Goal: Task Accomplishment & Management: Complete application form

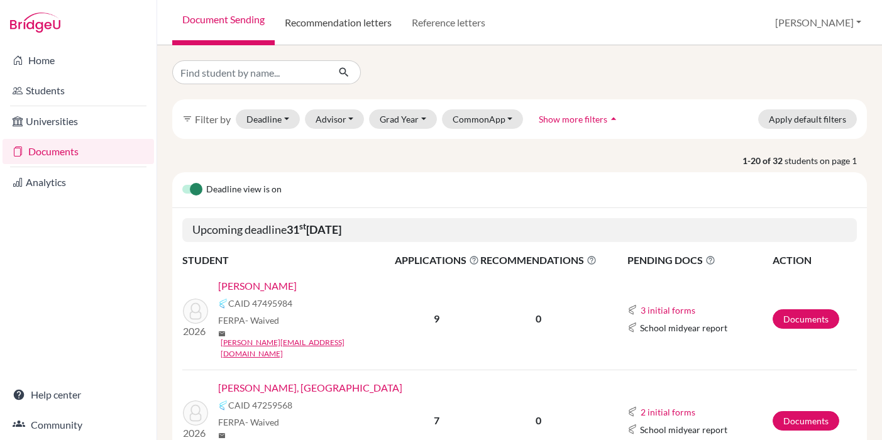
click at [368, 12] on link "Recommendation letters" at bounding box center [338, 22] width 127 height 45
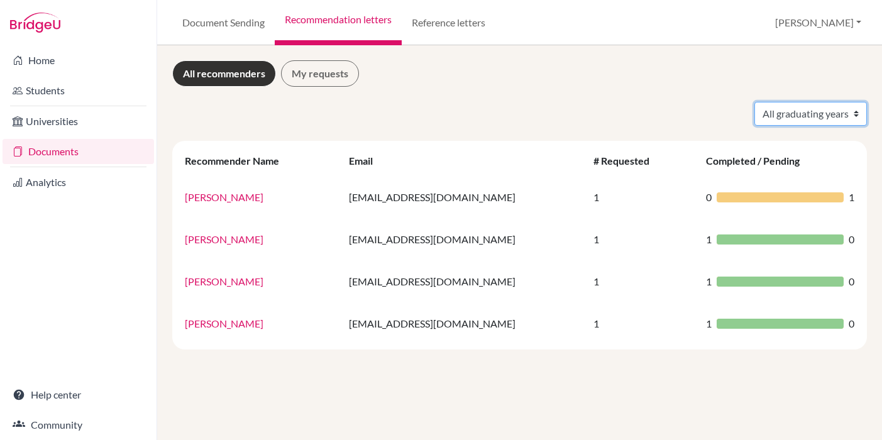
click at [818, 107] on select "All graduating years 2024" at bounding box center [810, 114] width 113 height 24
click at [194, 25] on link "Document Sending" at bounding box center [223, 22] width 102 height 45
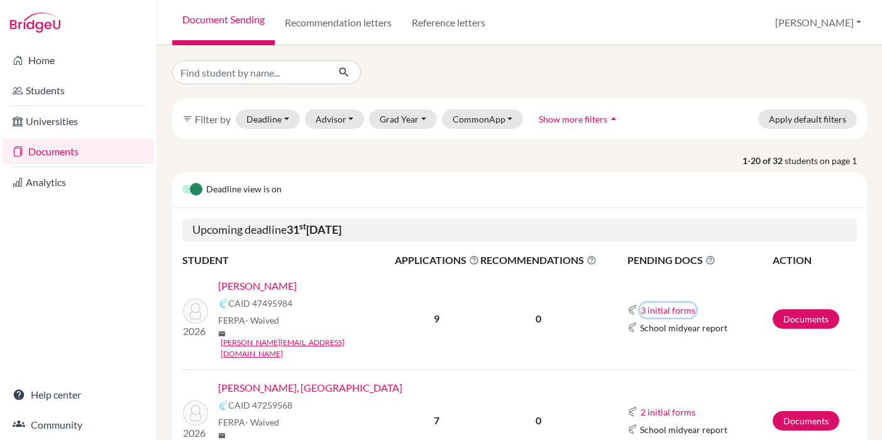
click at [671, 303] on button "3 initial forms" at bounding box center [668, 310] width 56 height 14
click at [671, 302] on div "3 initial forms Counselor recommendation Early decision agreement School report" at bounding box center [699, 309] width 144 height 15
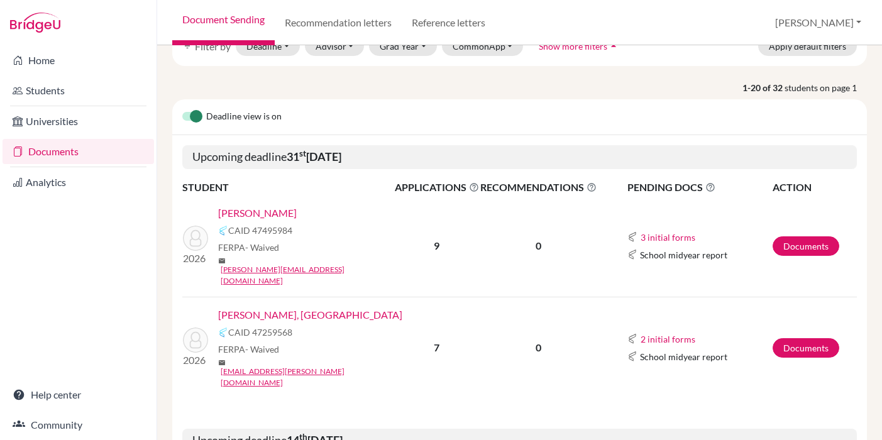
scroll to position [78, 0]
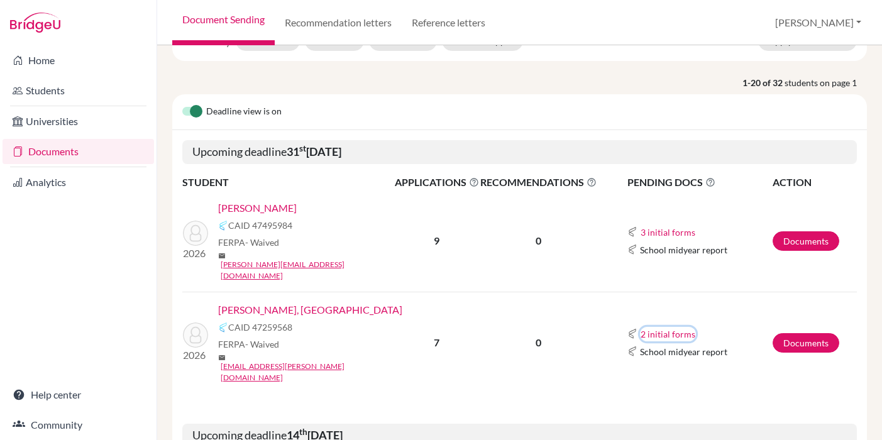
click at [672, 327] on button "2 initial forms" at bounding box center [668, 334] width 56 height 14
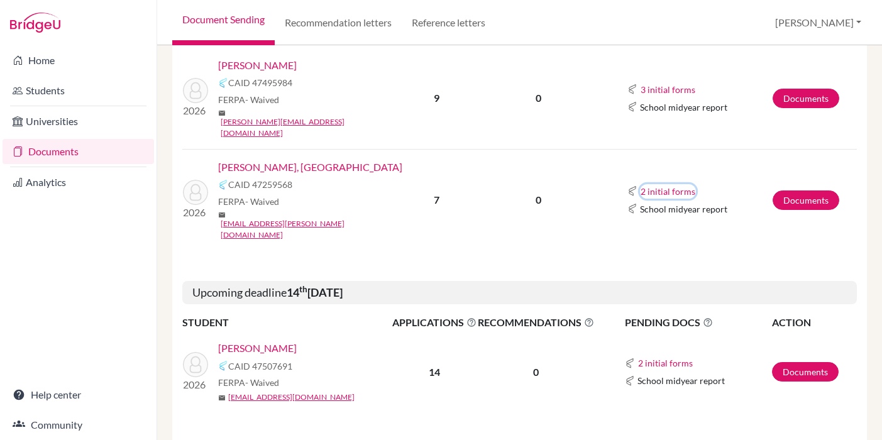
scroll to position [222, 0]
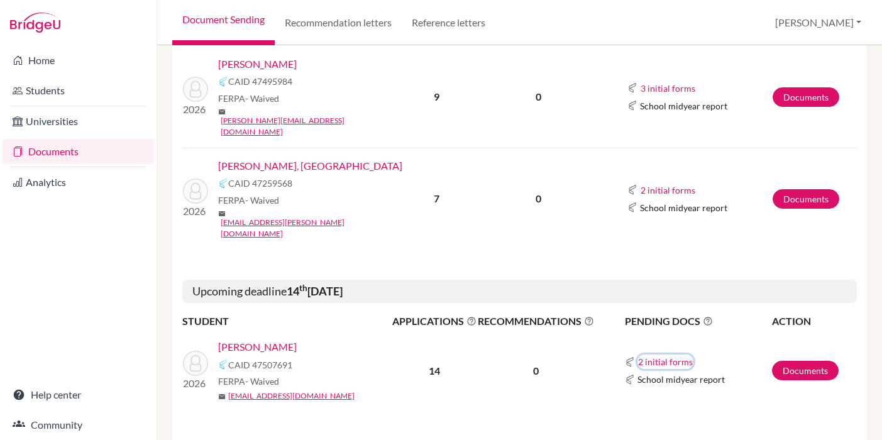
click at [674, 355] on button "2 initial forms" at bounding box center [665, 362] width 56 height 14
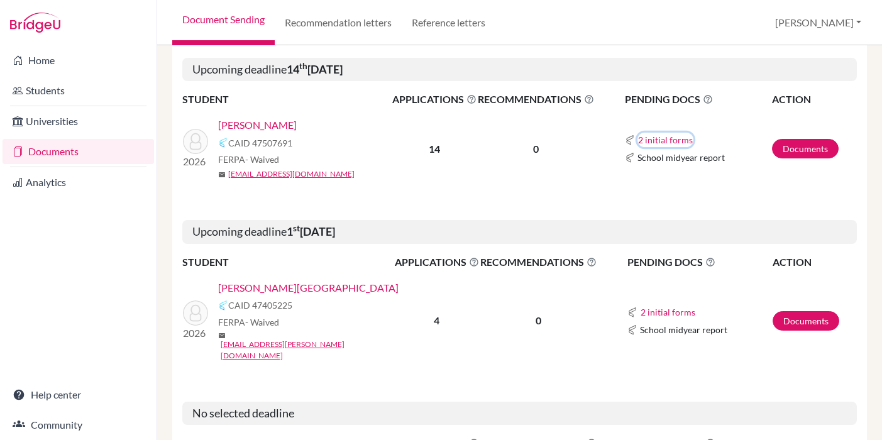
scroll to position [444, 0]
click at [658, 304] on button "2 initial forms" at bounding box center [668, 311] width 56 height 14
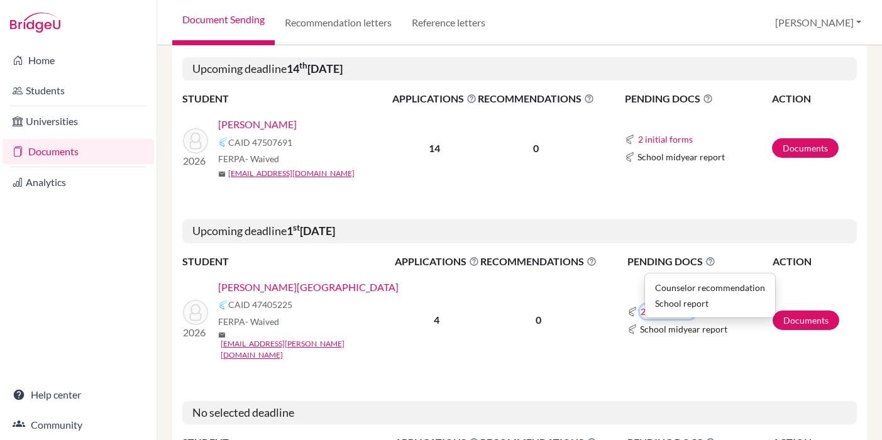
click at [658, 304] on button "2 initial forms" at bounding box center [668, 311] width 56 height 14
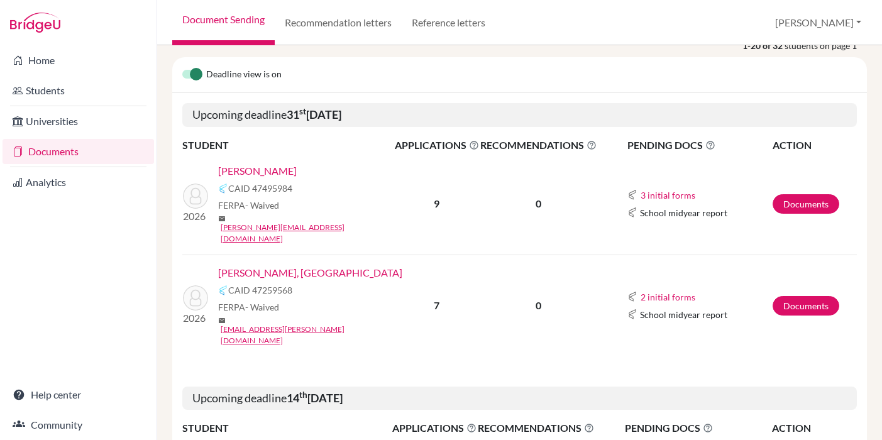
scroll to position [106, 0]
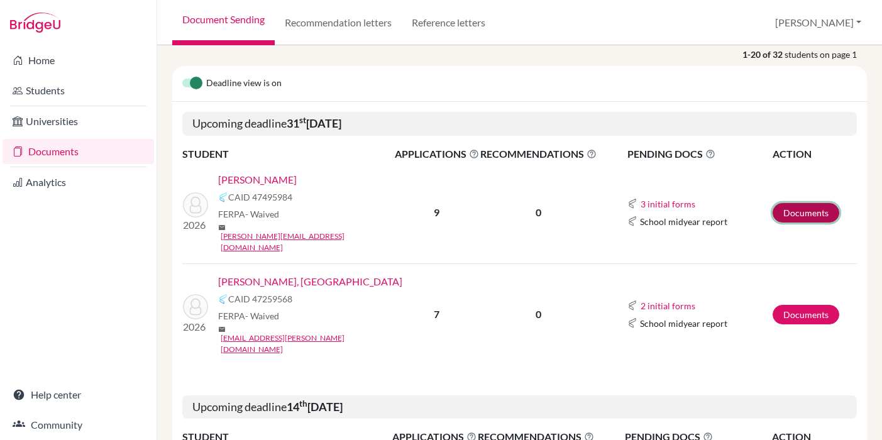
click at [786, 203] on link "Documents" at bounding box center [806, 212] width 67 height 19
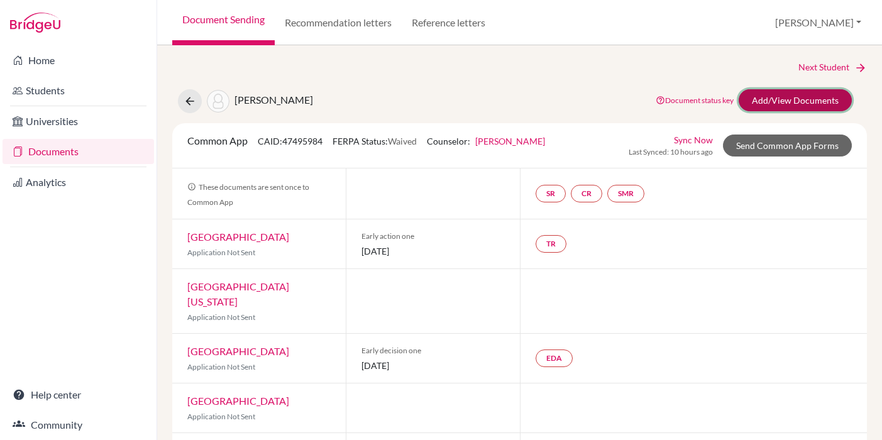
click at [790, 100] on link "Add/View Documents" at bounding box center [795, 100] width 113 height 22
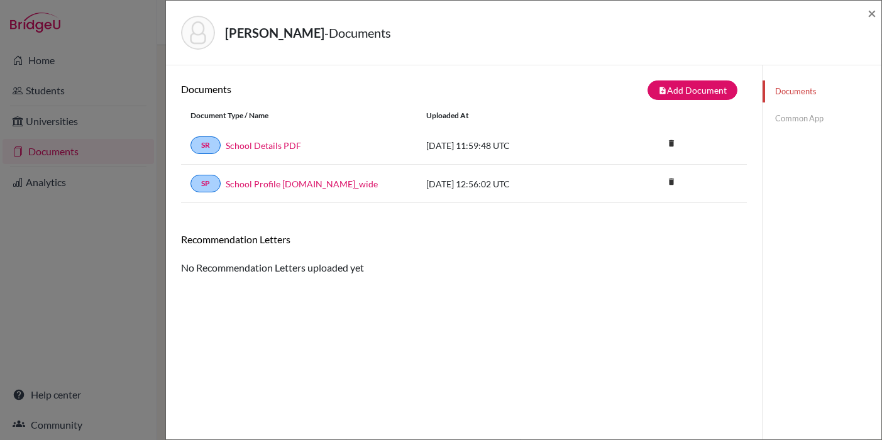
click at [774, 125] on link "Common App" at bounding box center [821, 118] width 119 height 22
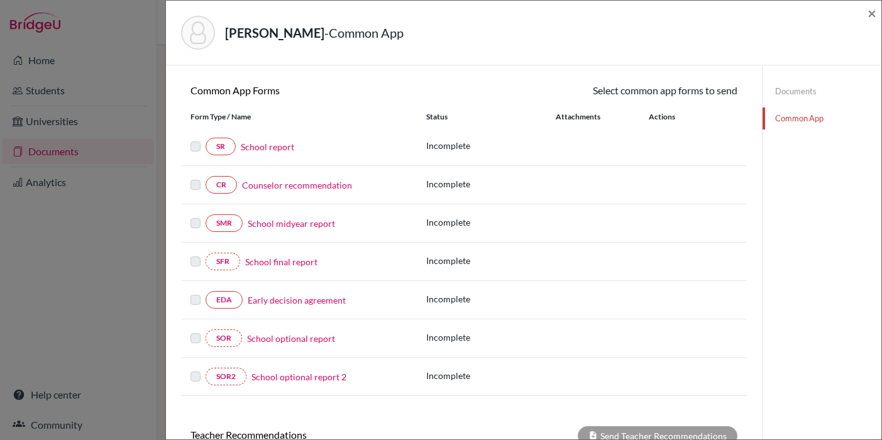
scroll to position [110, 0]
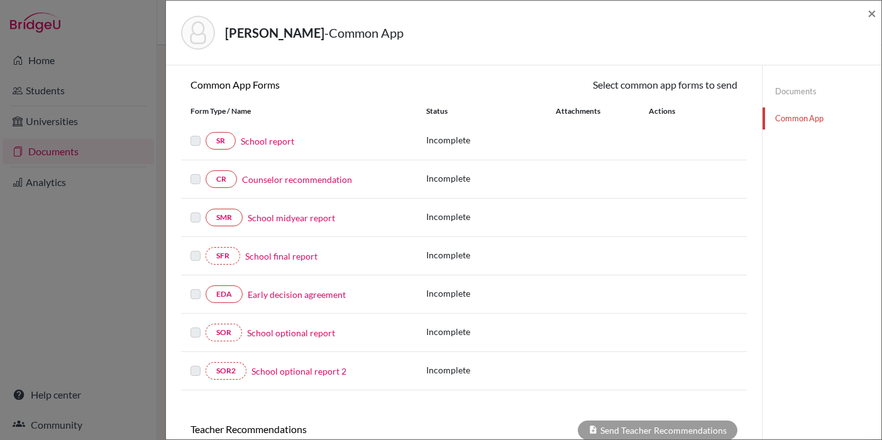
click at [256, 145] on link "School report" at bounding box center [267, 141] width 53 height 13
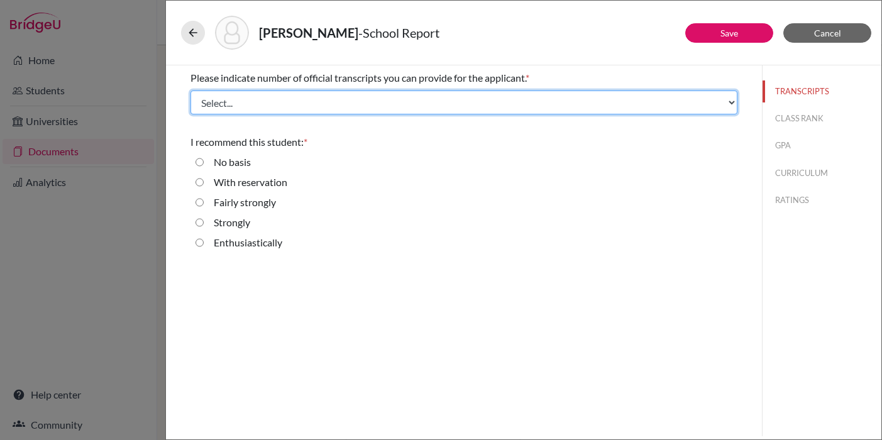
click at [295, 99] on select "Select... 1 2 3 4" at bounding box center [463, 103] width 547 height 24
select select "1"
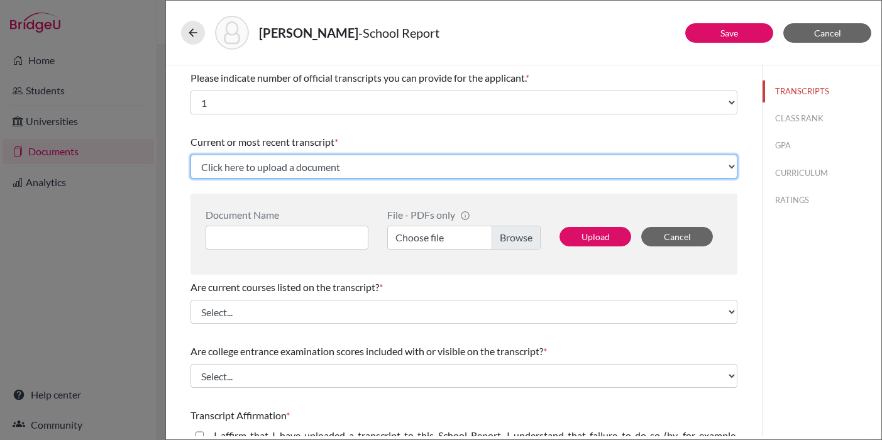
click at [353, 168] on select "Click here to upload a document Upload New File" at bounding box center [463, 167] width 547 height 24
select select "Upload New File"
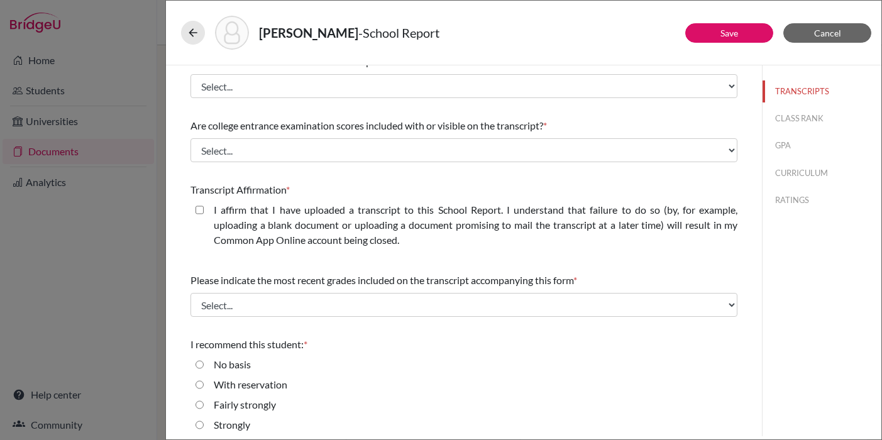
scroll to position [252, 0]
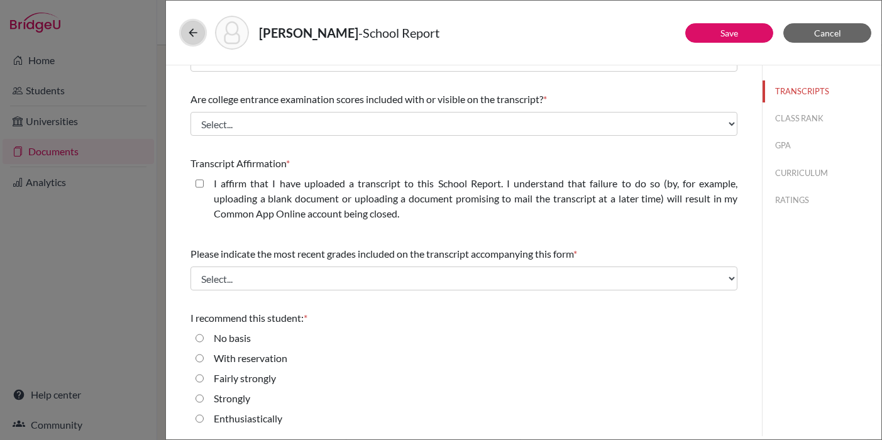
click at [198, 39] on button at bounding box center [193, 33] width 24 height 24
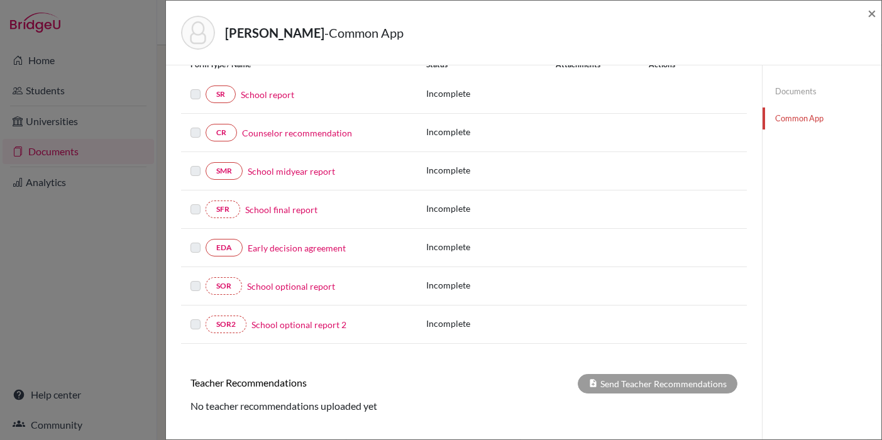
scroll to position [158, 0]
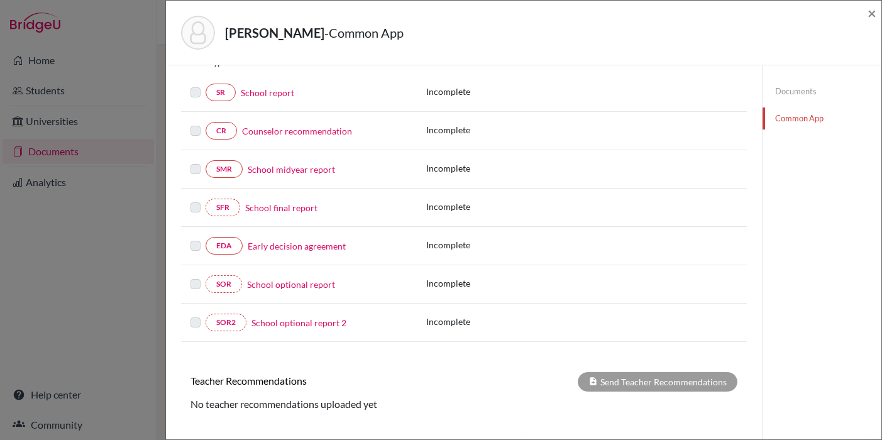
click at [318, 246] on link "Early decision agreement" at bounding box center [297, 245] width 98 height 13
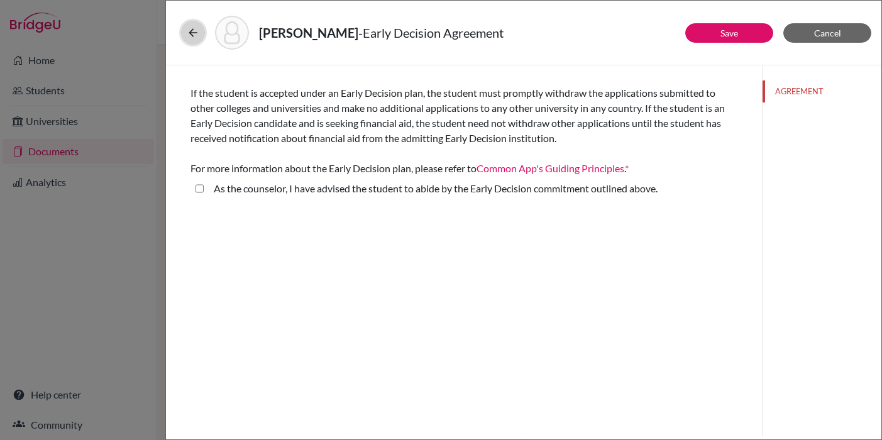
click at [187, 35] on icon at bounding box center [193, 32] width 13 height 13
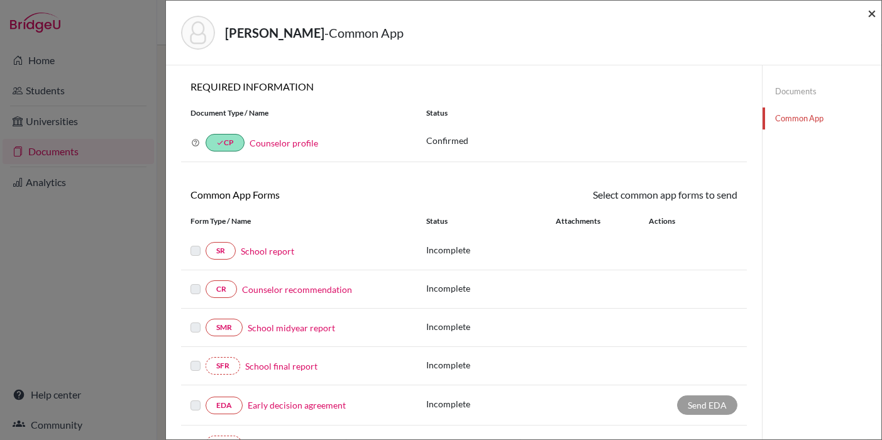
click at [874, 11] on span "×" at bounding box center [871, 13] width 9 height 18
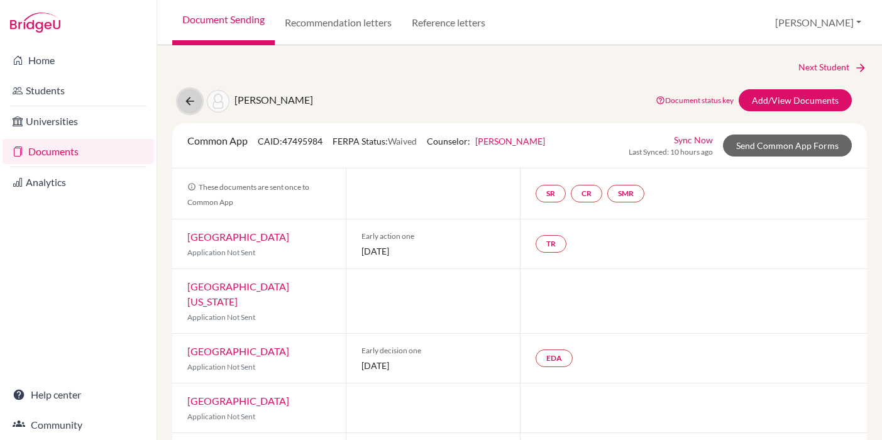
click at [191, 107] on button at bounding box center [190, 101] width 24 height 24
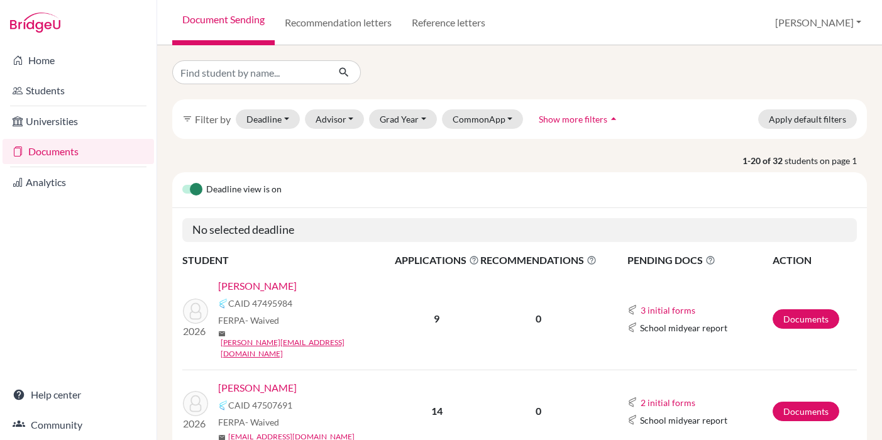
click at [92, 153] on link "Documents" at bounding box center [78, 151] width 151 height 25
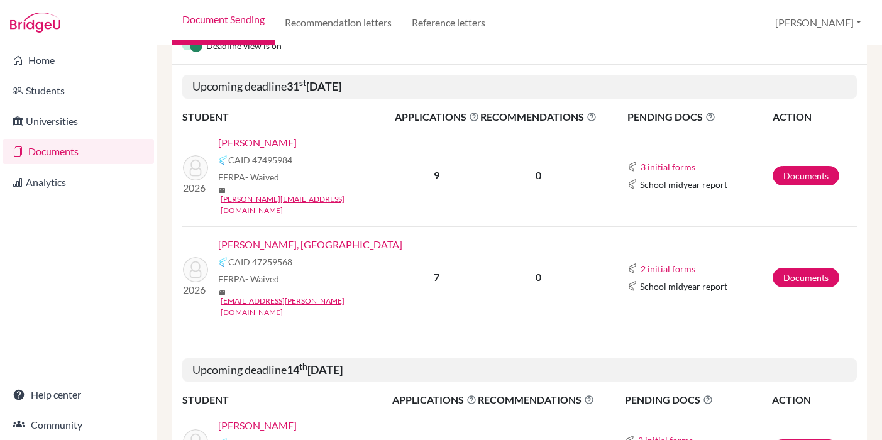
scroll to position [145, 0]
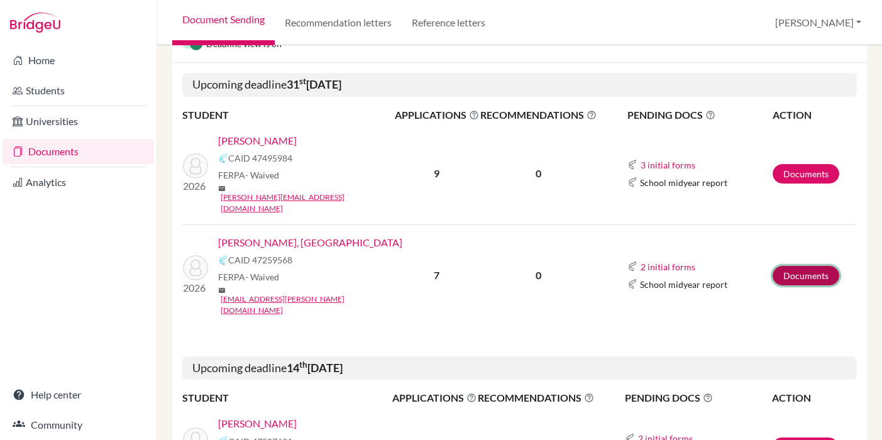
click at [827, 266] on link "Documents" at bounding box center [806, 275] width 67 height 19
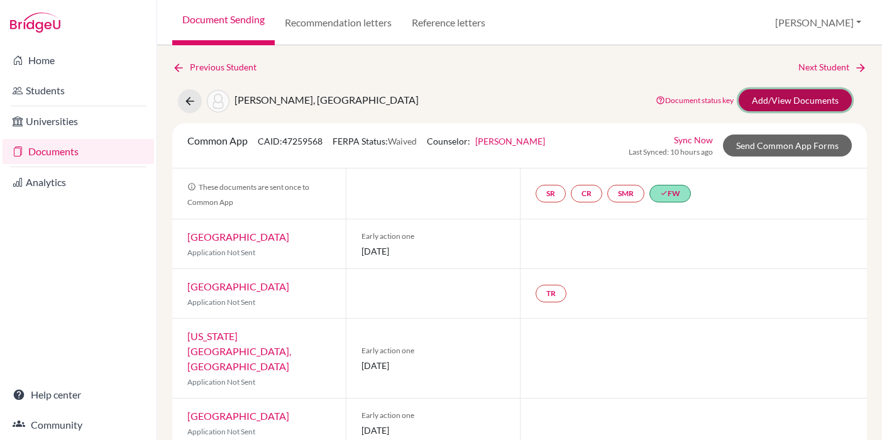
click at [790, 96] on link "Add/View Documents" at bounding box center [795, 100] width 113 height 22
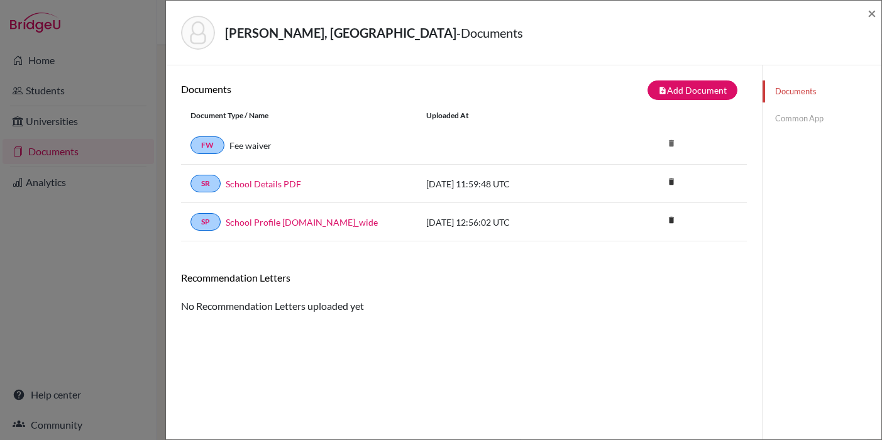
click at [791, 121] on link "Common App" at bounding box center [821, 118] width 119 height 22
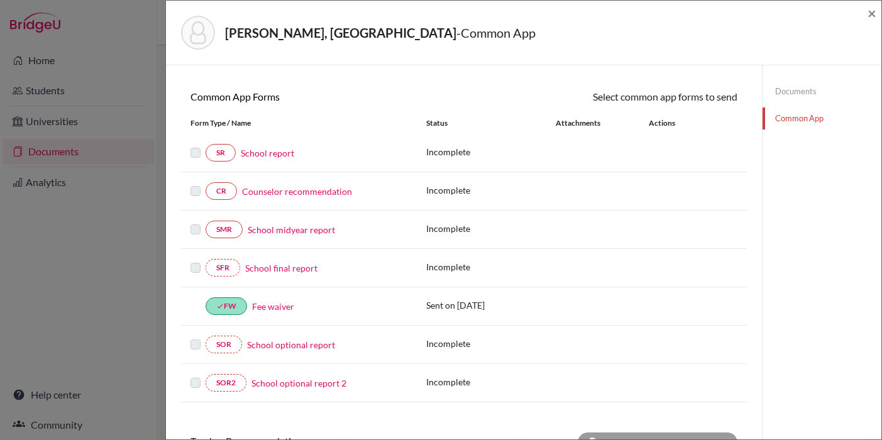
scroll to position [97, 0]
click at [307, 192] on link "Counselor recommendation" at bounding box center [297, 191] width 110 height 13
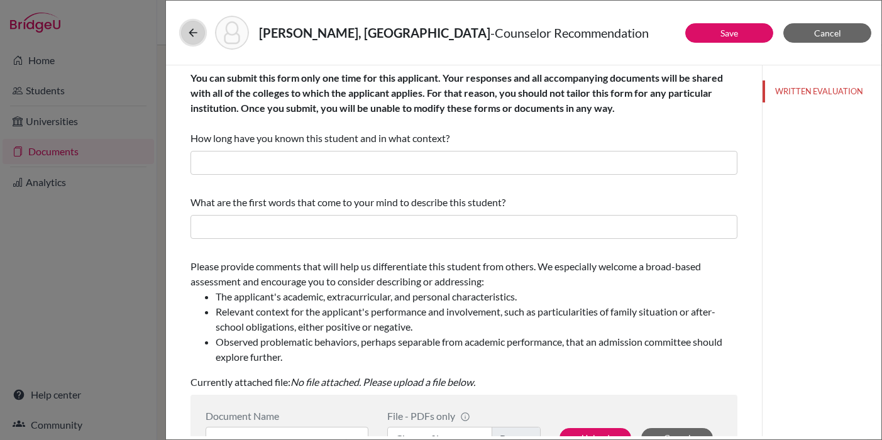
click at [190, 33] on icon at bounding box center [193, 32] width 13 height 13
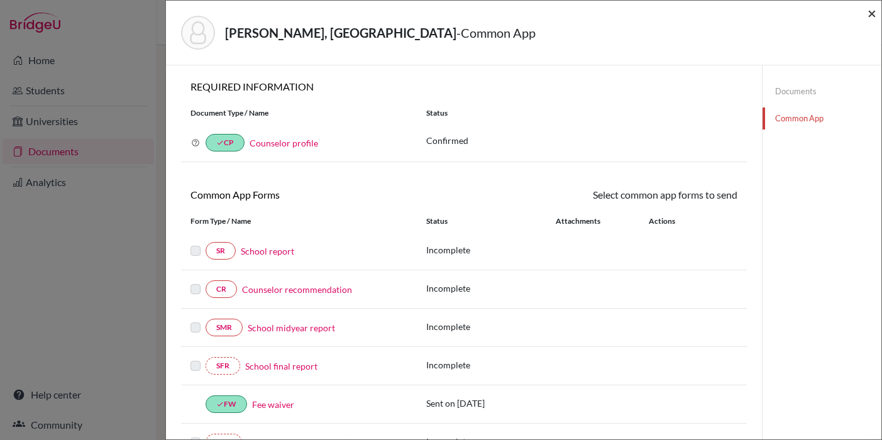
click at [874, 14] on span "×" at bounding box center [871, 13] width 9 height 18
